Goal: Information Seeking & Learning: Learn about a topic

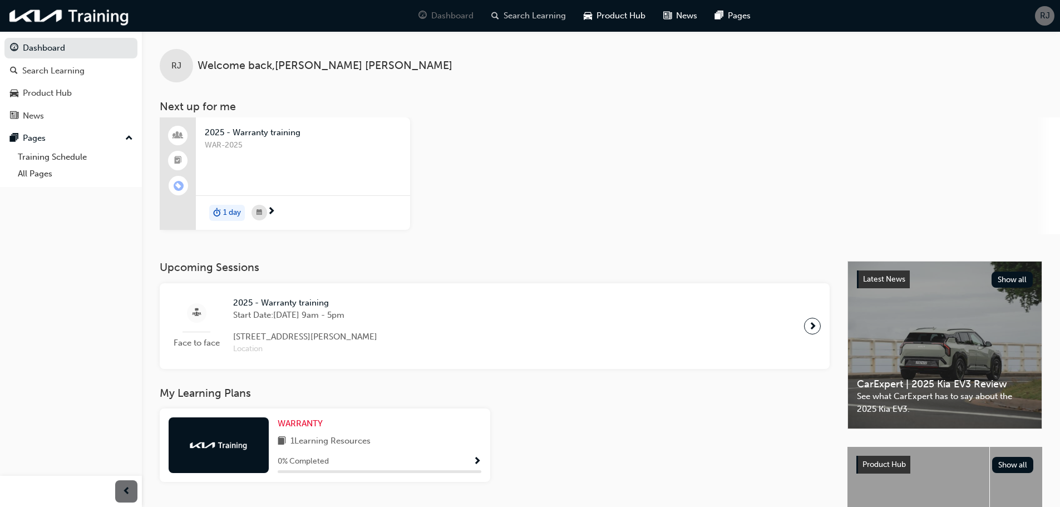
click at [516, 12] on span "Search Learning" at bounding box center [534, 15] width 62 height 13
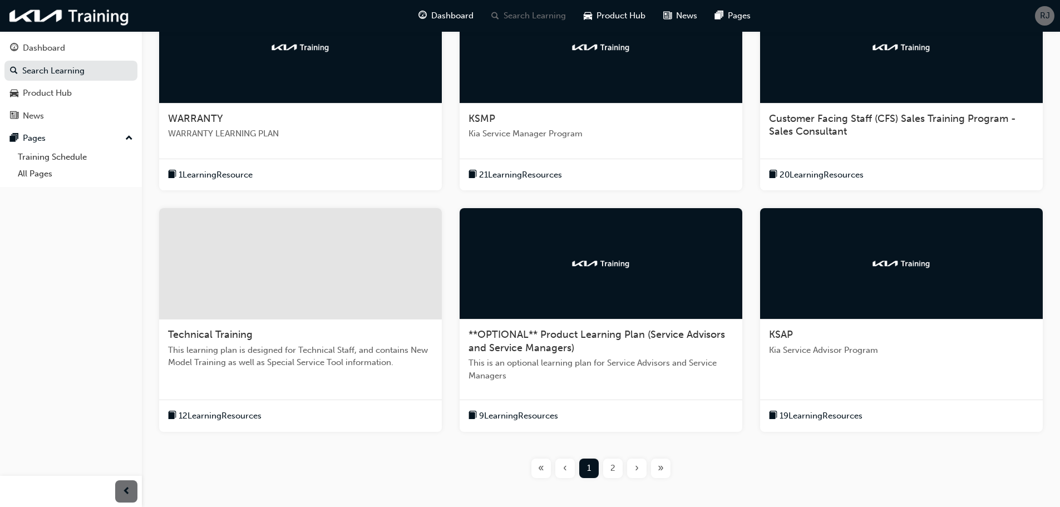
scroll to position [278, 0]
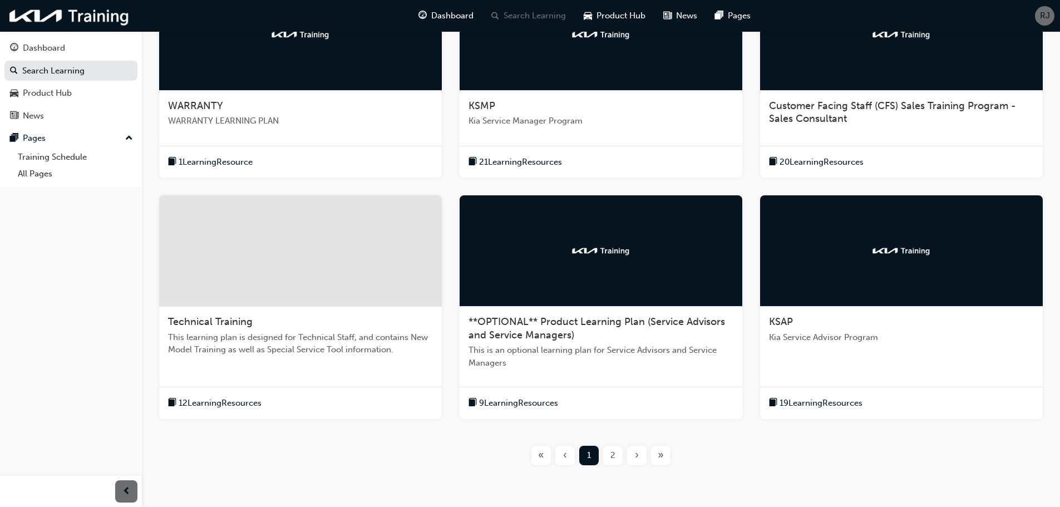
click at [838, 339] on span "Kia Service Advisor Program" at bounding box center [901, 337] width 265 height 13
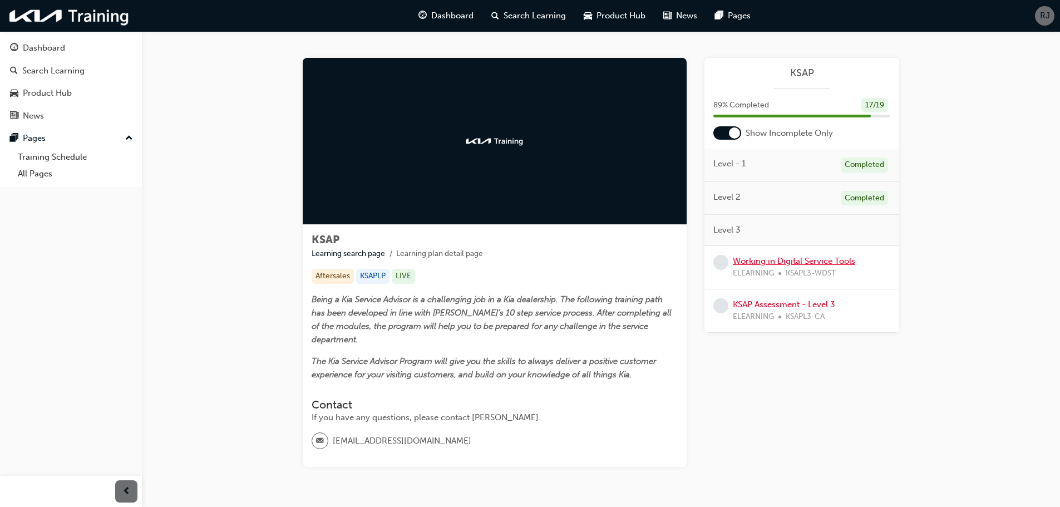
click at [785, 263] on link "Working in Digital Service Tools" at bounding box center [794, 261] width 122 height 10
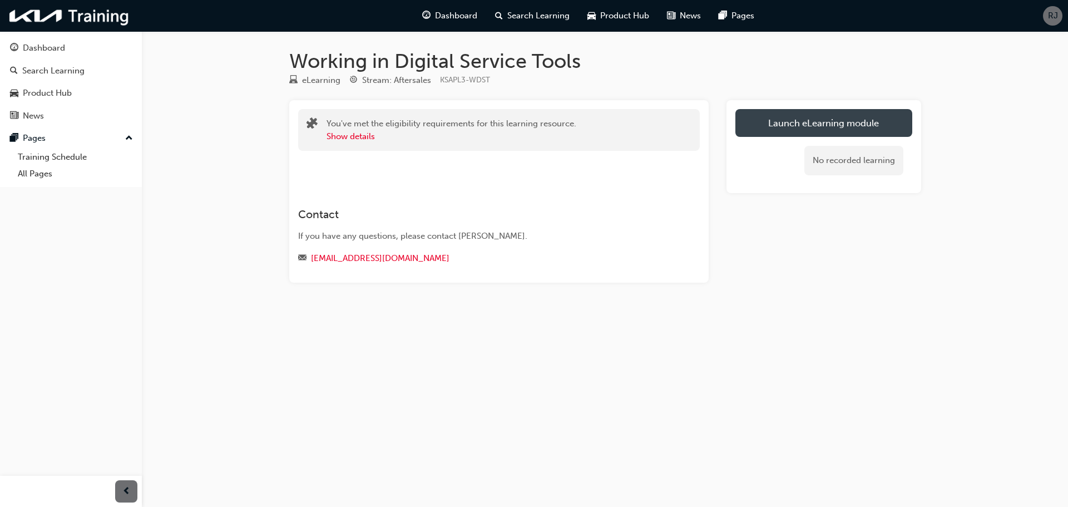
click at [817, 123] on link "Launch eLearning module" at bounding box center [823, 123] width 177 height 28
